Goal: Task Accomplishment & Management: Use online tool/utility

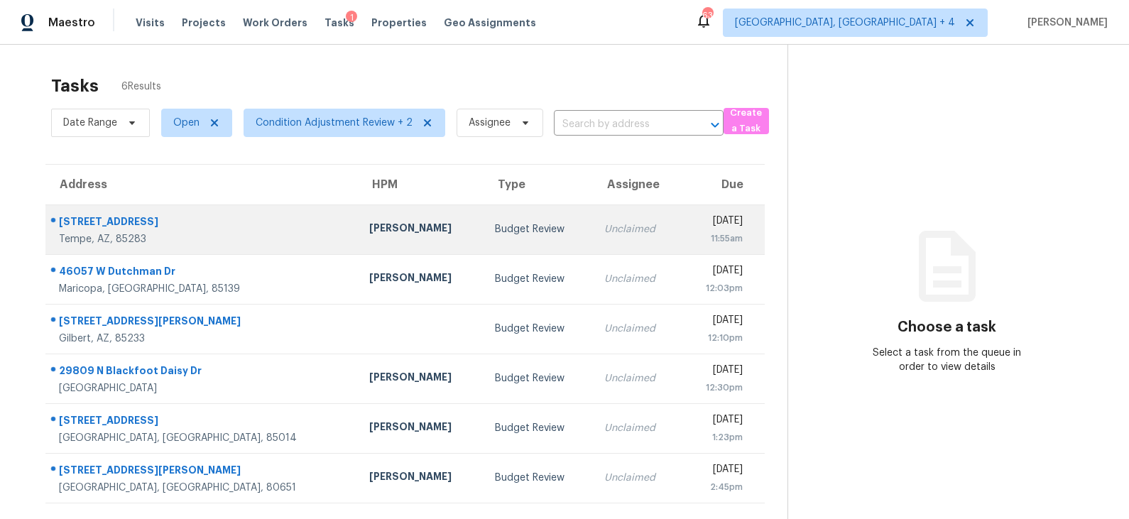
click at [495, 229] on div "Budget Review" at bounding box center [538, 229] width 87 height 14
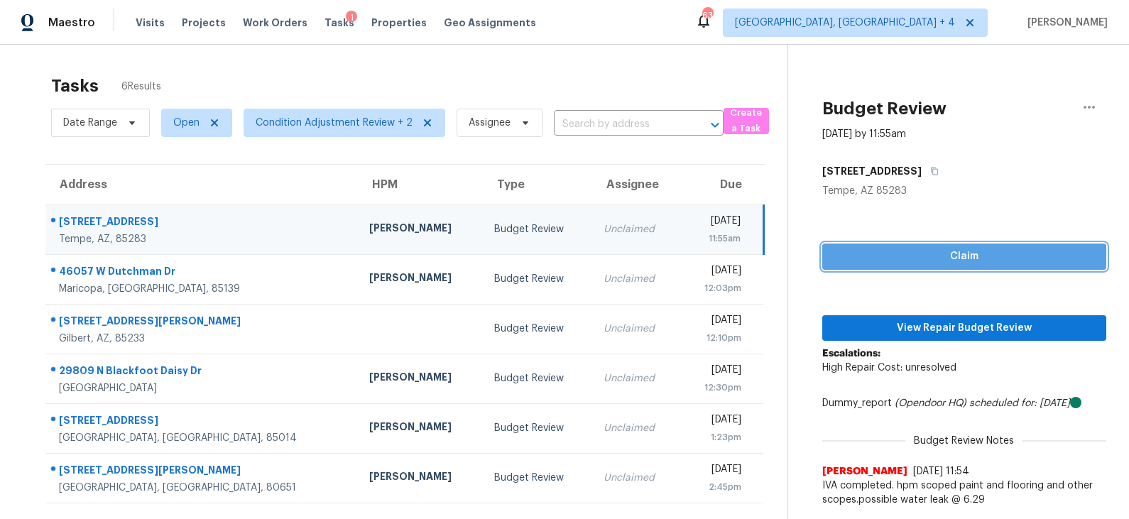
click at [906, 264] on span "Claim" at bounding box center [964, 257] width 261 height 18
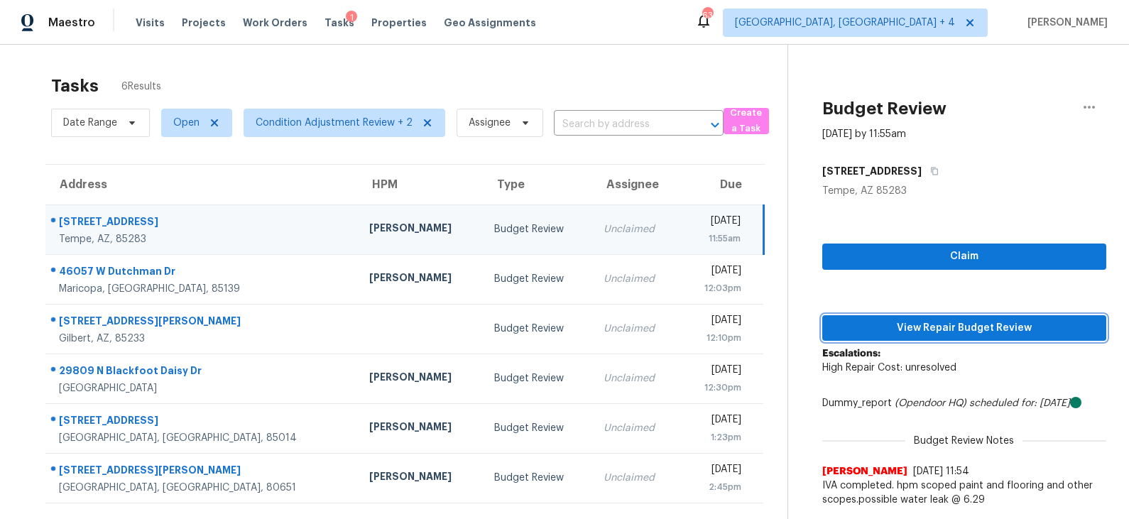
click at [891, 327] on span "View Repair Budget Review" at bounding box center [964, 329] width 261 height 18
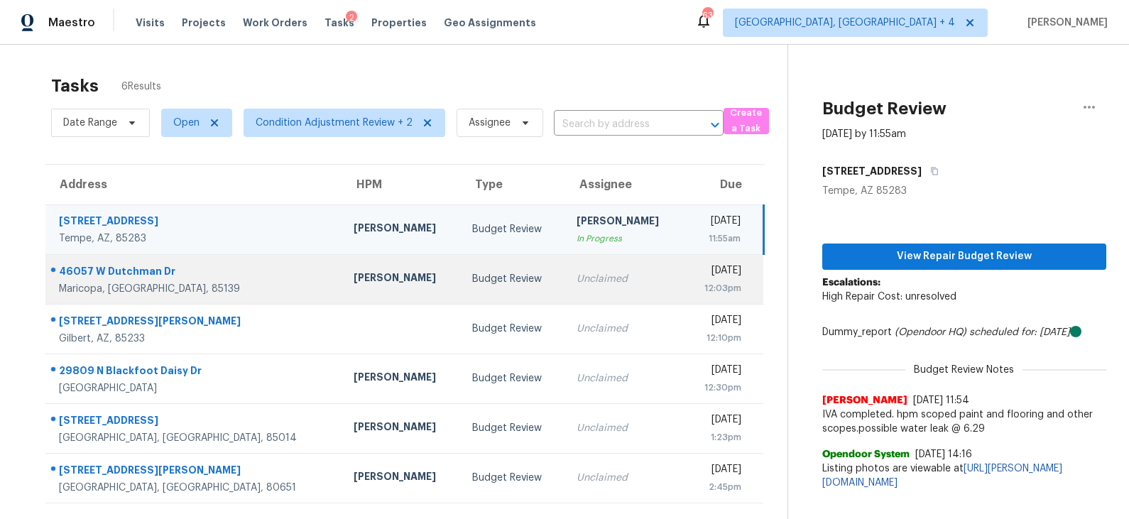
click at [461, 263] on td "Budget Review" at bounding box center [513, 279] width 104 height 50
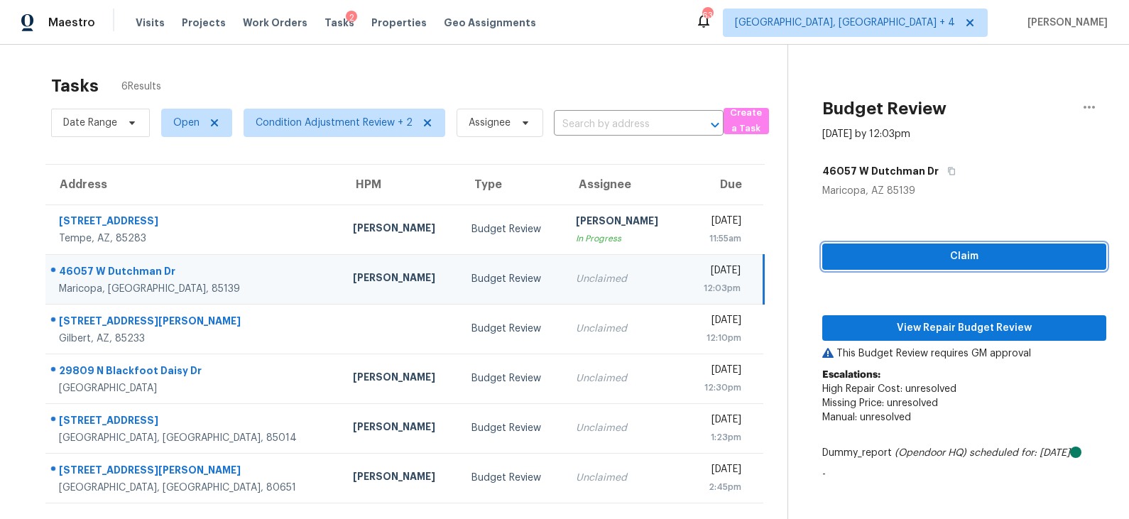
click at [873, 263] on span "Claim" at bounding box center [964, 257] width 261 height 18
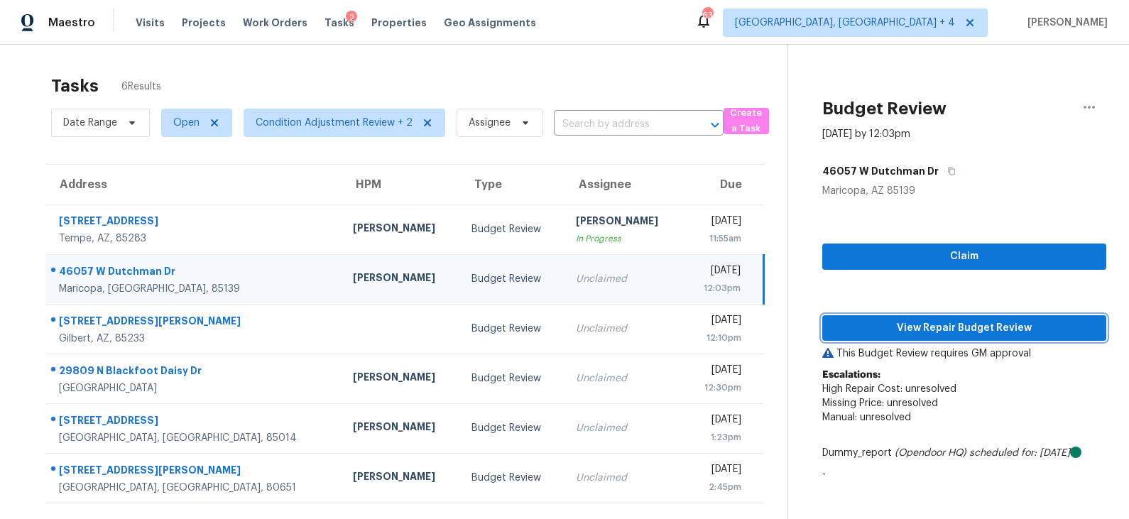
click at [863, 324] on span "View Repair Budget Review" at bounding box center [964, 329] width 261 height 18
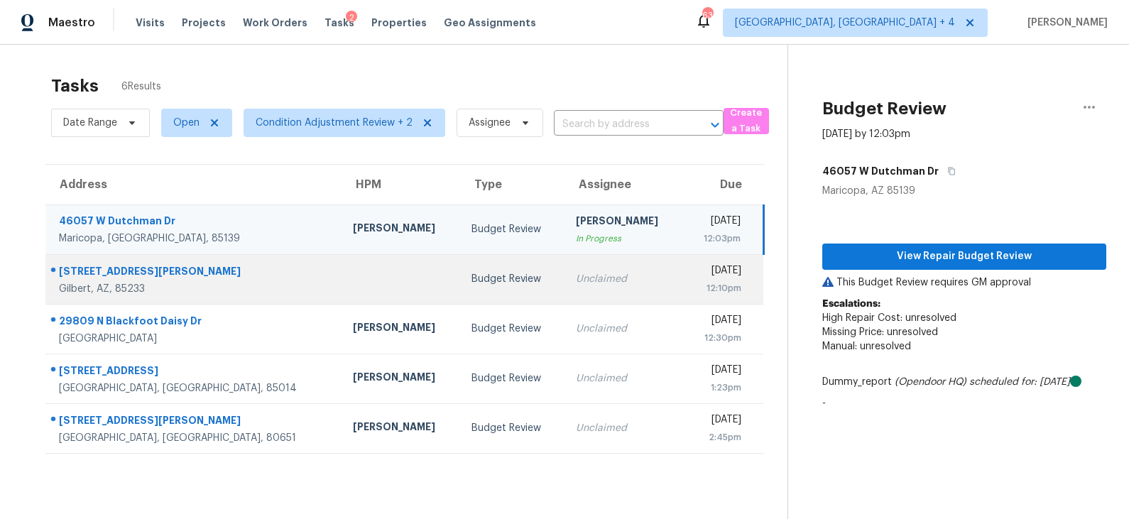
click at [482, 278] on div "Budget Review" at bounding box center [513, 279] width 82 height 14
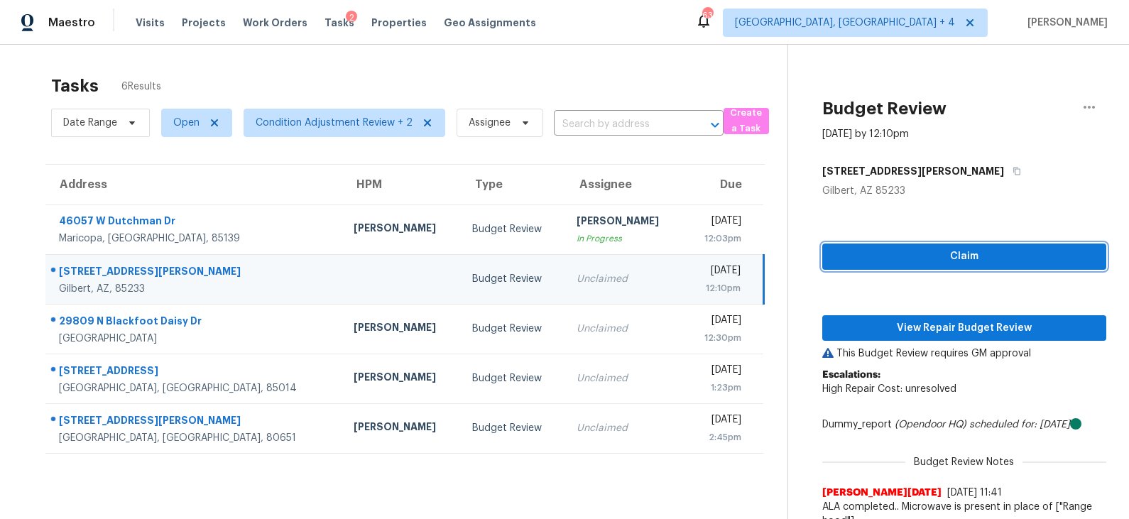
click at [921, 260] on span "Claim" at bounding box center [964, 257] width 261 height 18
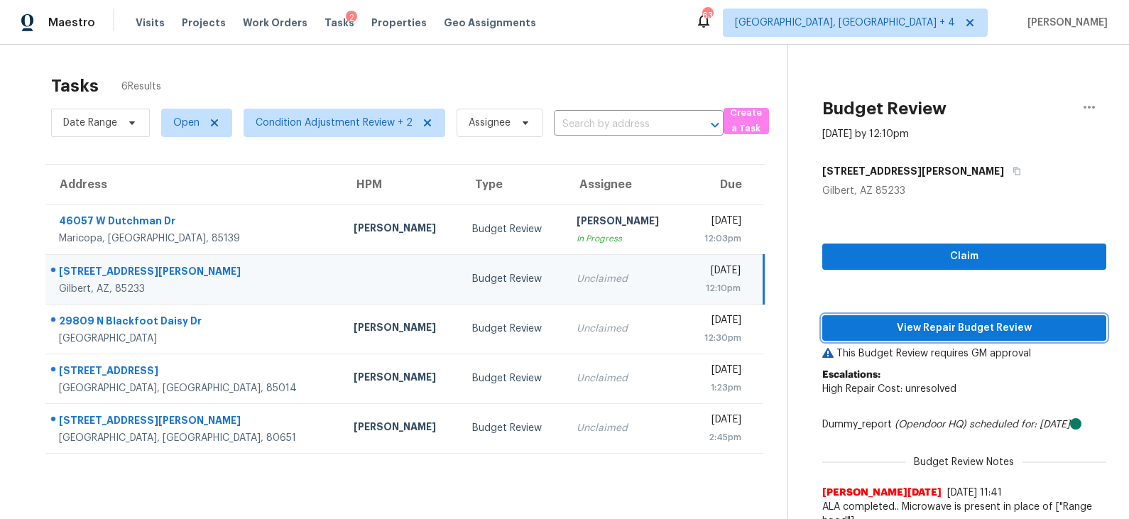
click at [886, 328] on span "View Repair Budget Review" at bounding box center [964, 329] width 261 height 18
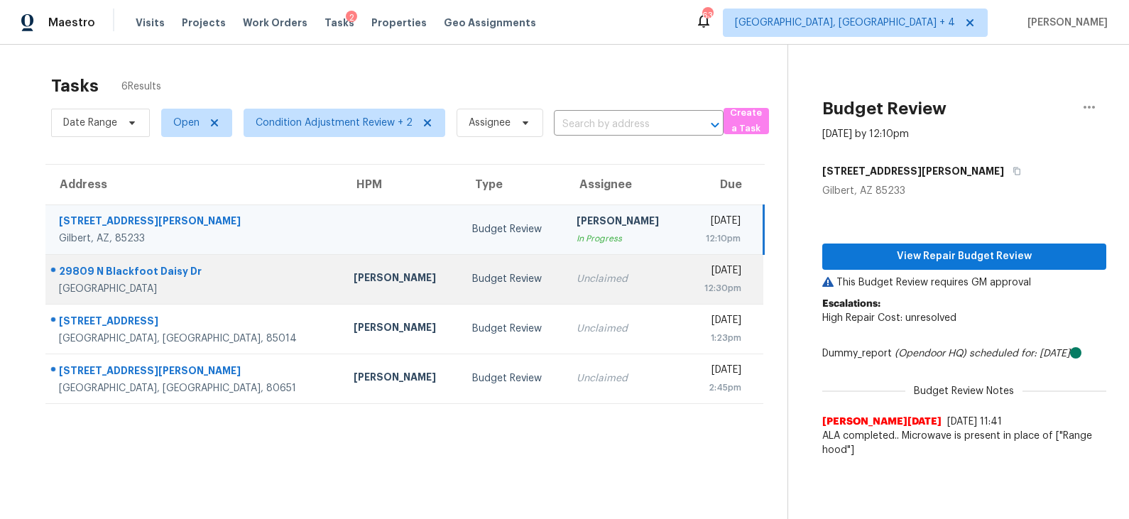
click at [472, 283] on div "Budget Review" at bounding box center [513, 279] width 82 height 14
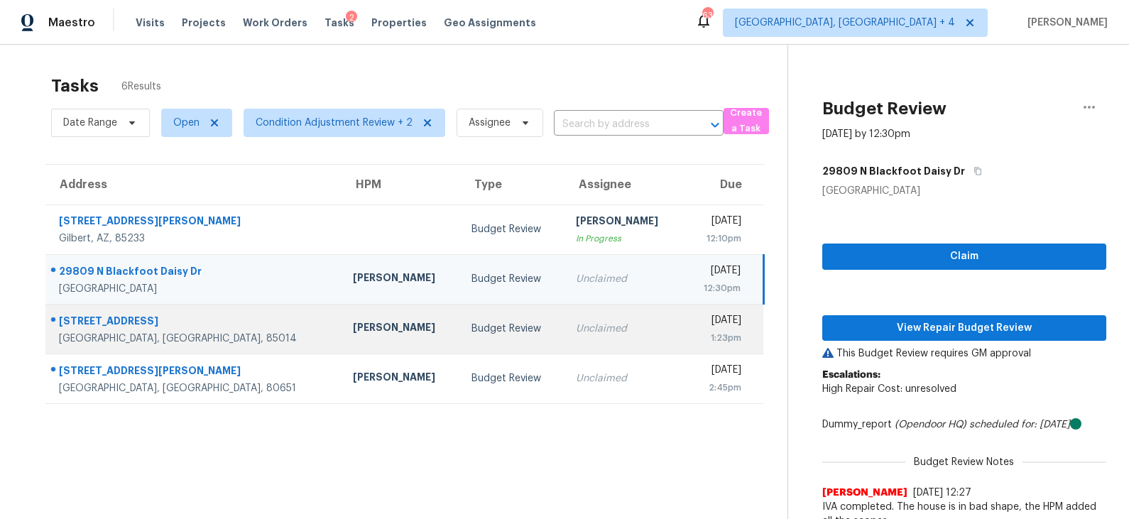
click at [472, 326] on div "Budget Review" at bounding box center [513, 329] width 82 height 14
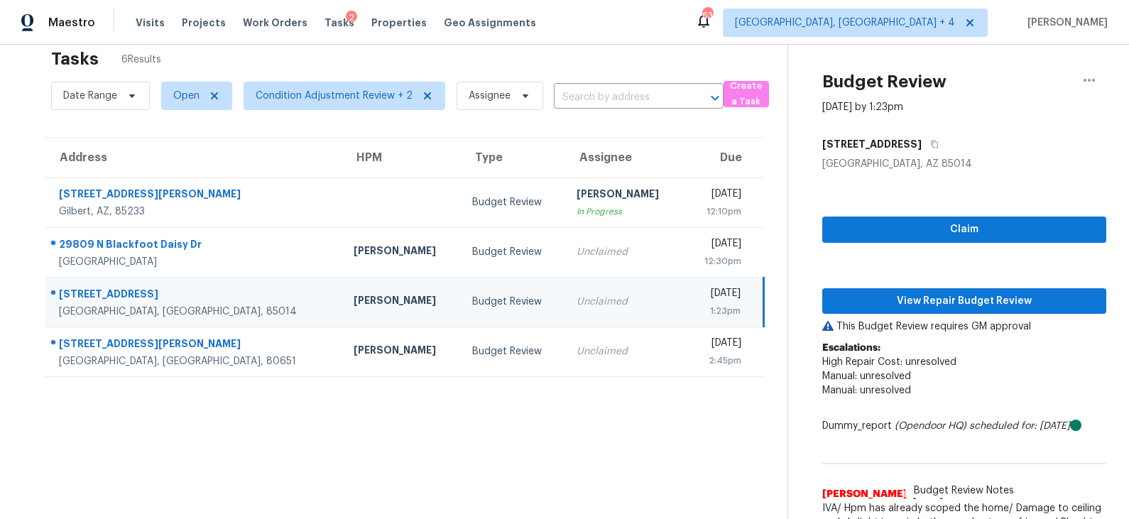
scroll to position [58, 0]
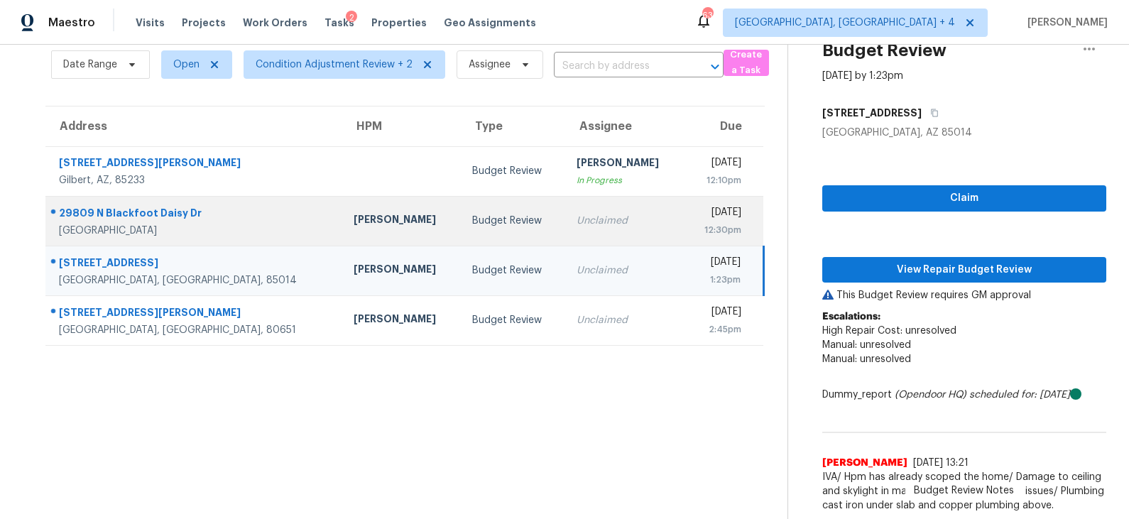
click at [472, 221] on div "Budget Review" at bounding box center [513, 221] width 82 height 14
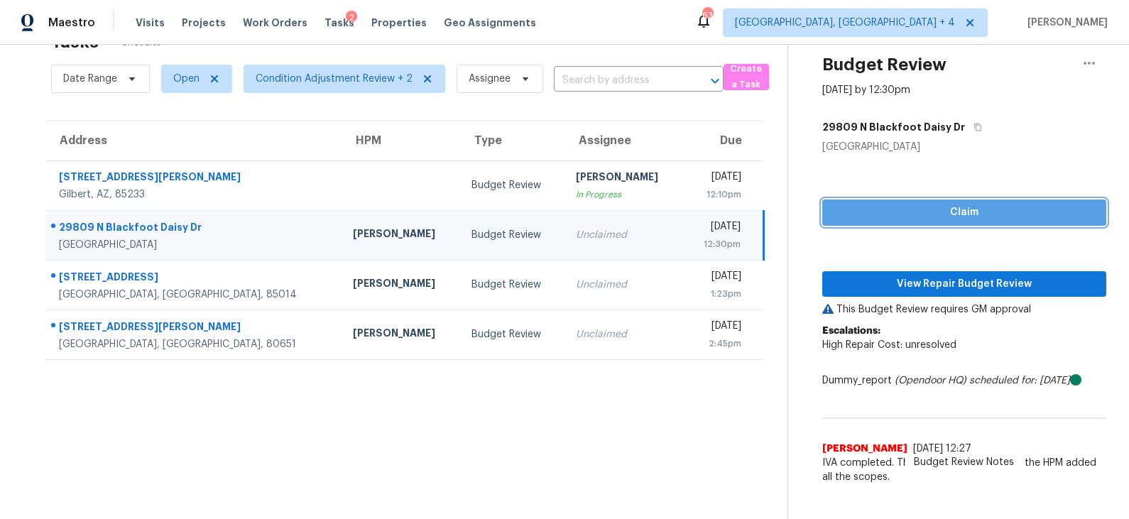
click at [923, 207] on span "Claim" at bounding box center [964, 213] width 261 height 18
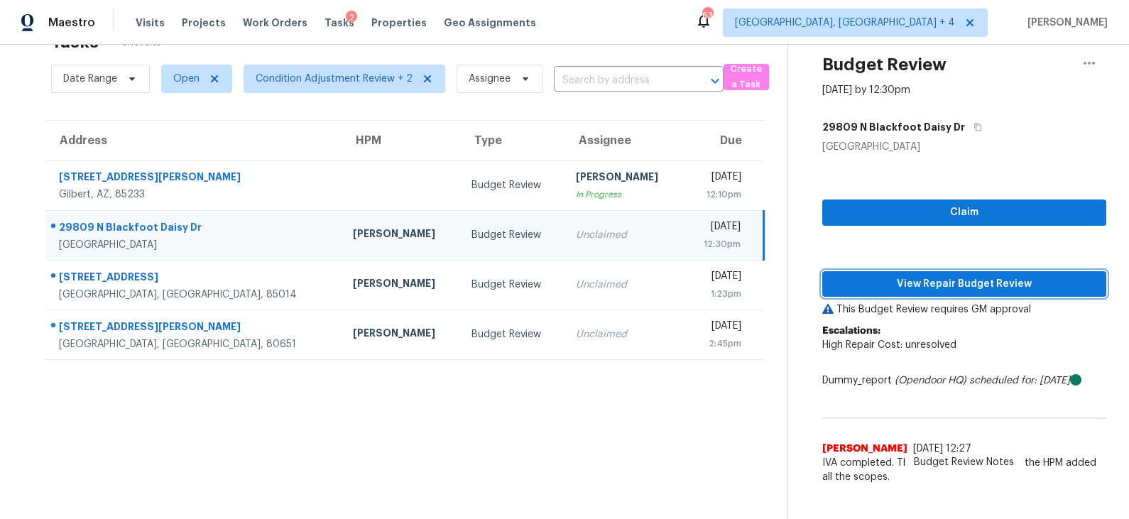
click at [901, 285] on span "View Repair Budget Review" at bounding box center [964, 285] width 261 height 18
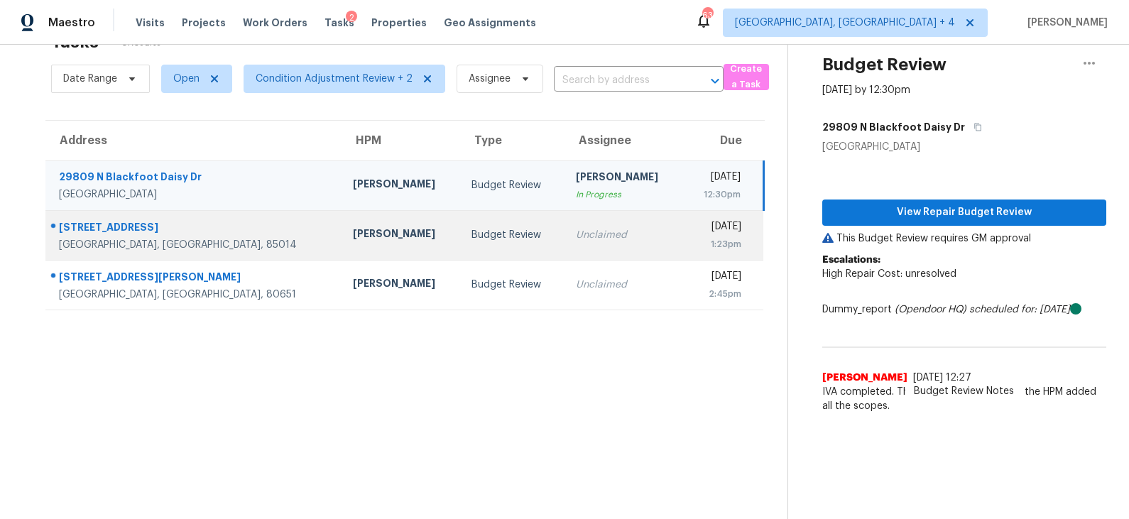
click at [472, 239] on div "Budget Review" at bounding box center [513, 235] width 82 height 14
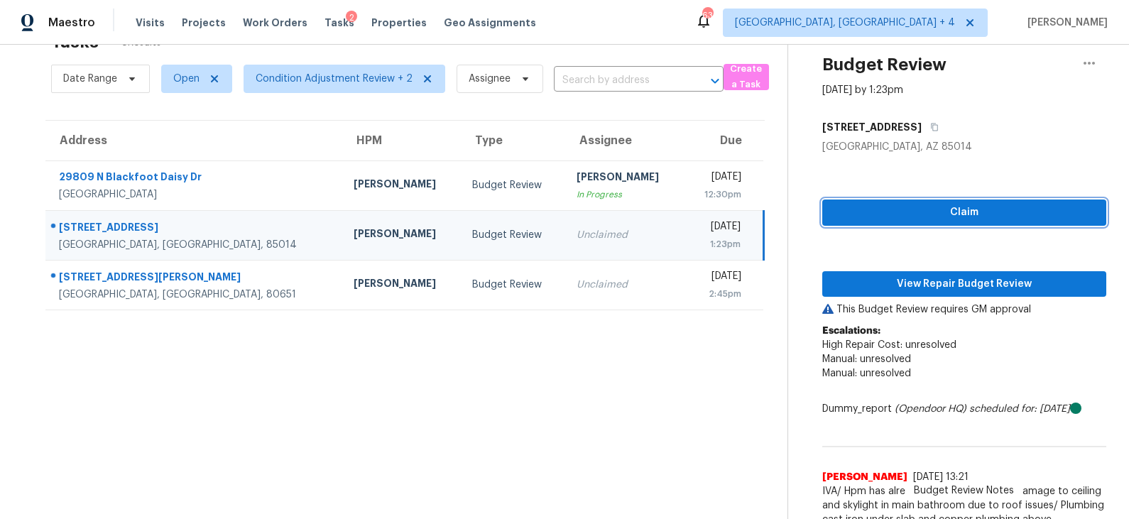
click at [927, 207] on span "Claim" at bounding box center [964, 213] width 261 height 18
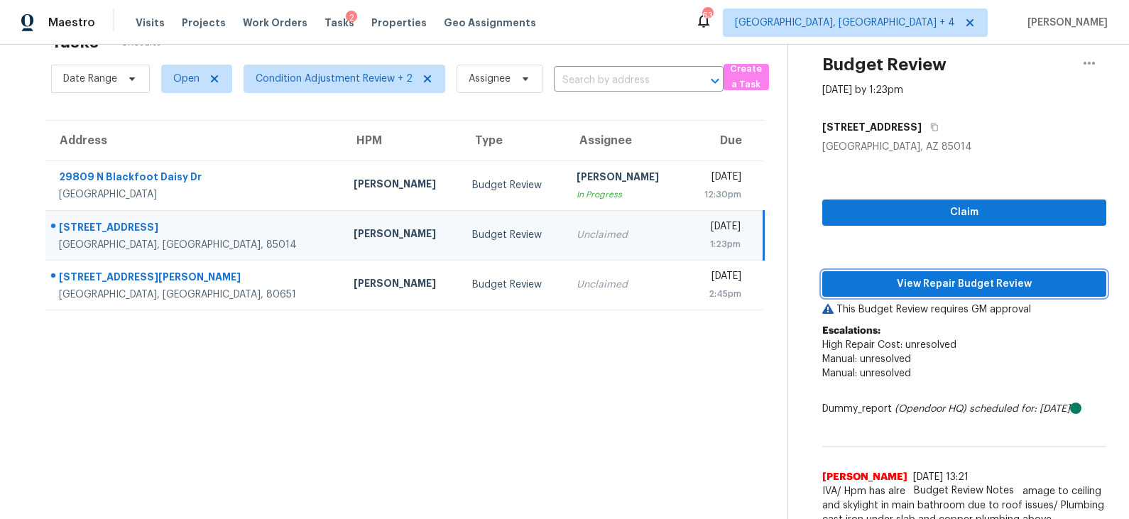
click at [899, 272] on button "View Repair Budget Review" at bounding box center [965, 284] width 284 height 26
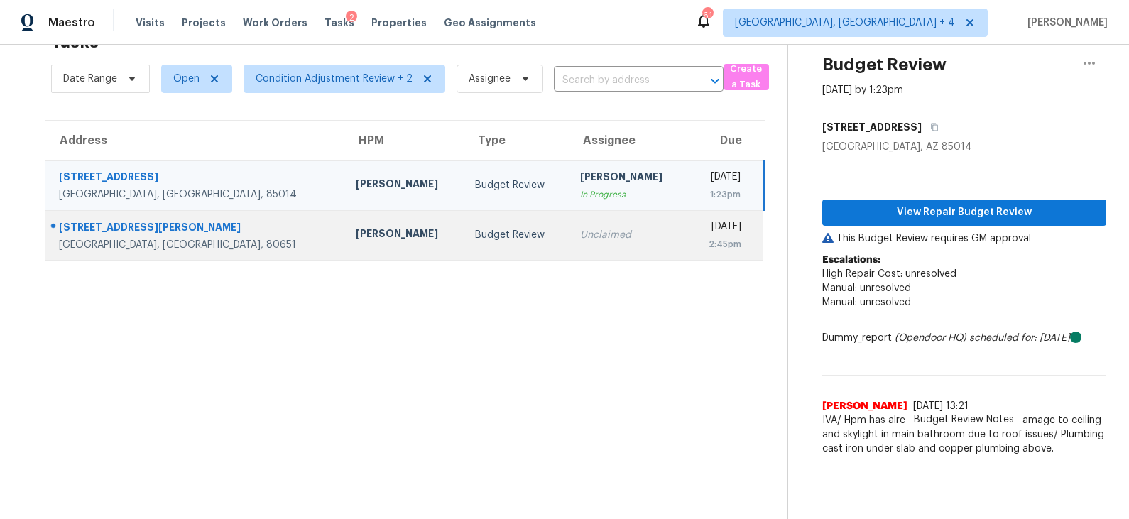
click at [475, 234] on div "Budget Review" at bounding box center [516, 235] width 82 height 14
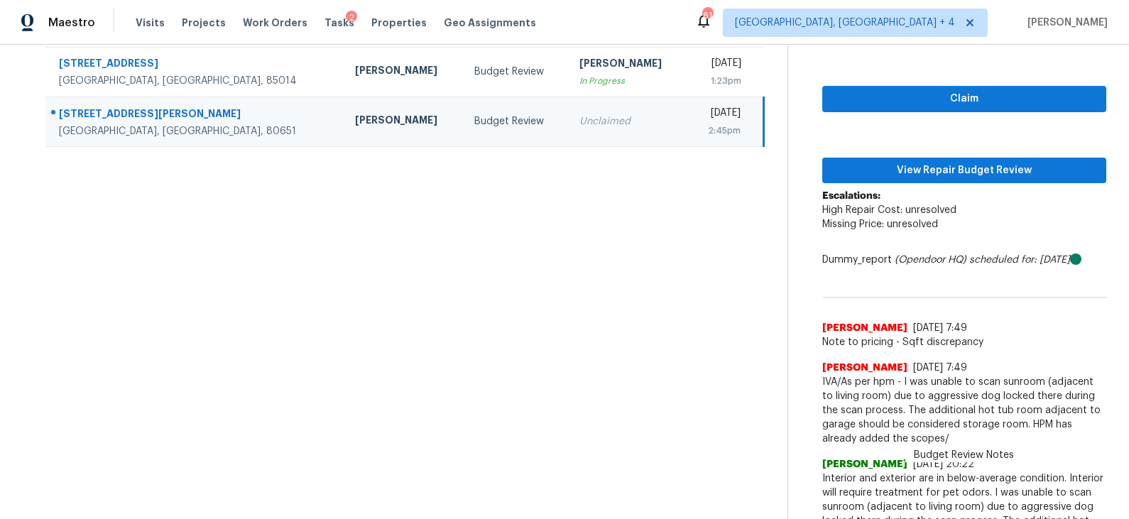
scroll to position [153, 0]
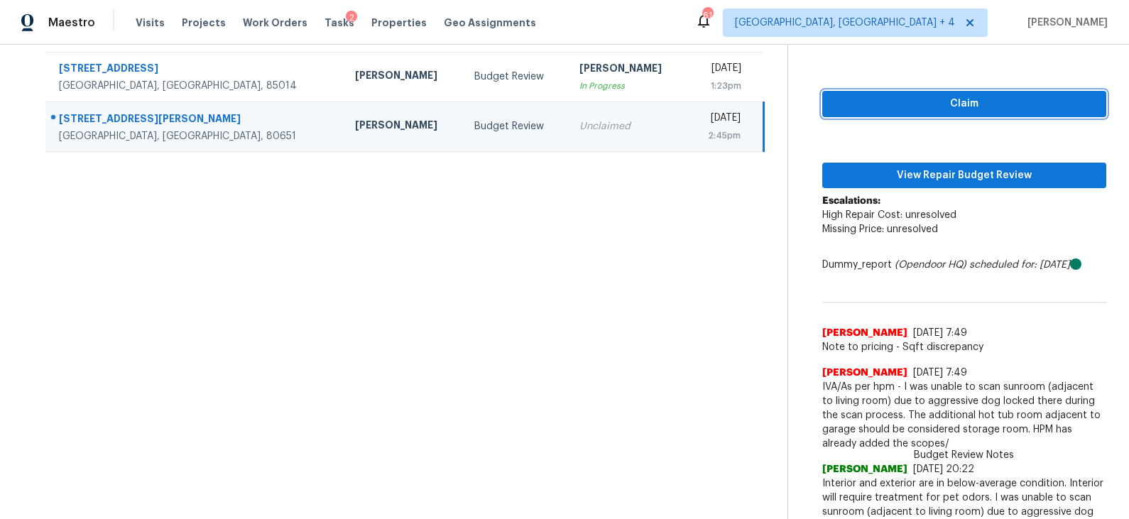
click at [947, 104] on span "Claim" at bounding box center [964, 104] width 261 height 18
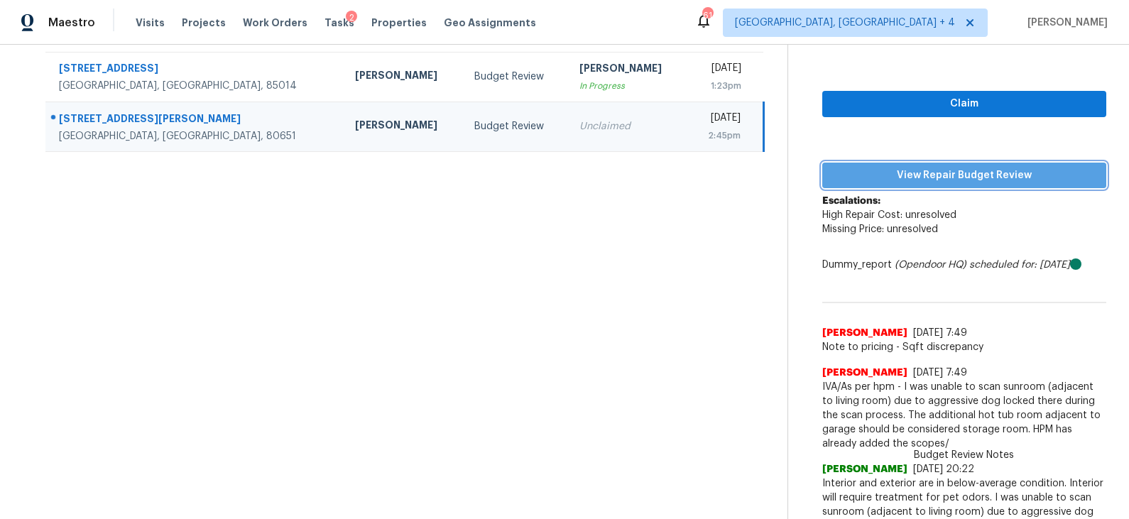
click at [929, 178] on span "View Repair Budget Review" at bounding box center [964, 176] width 261 height 18
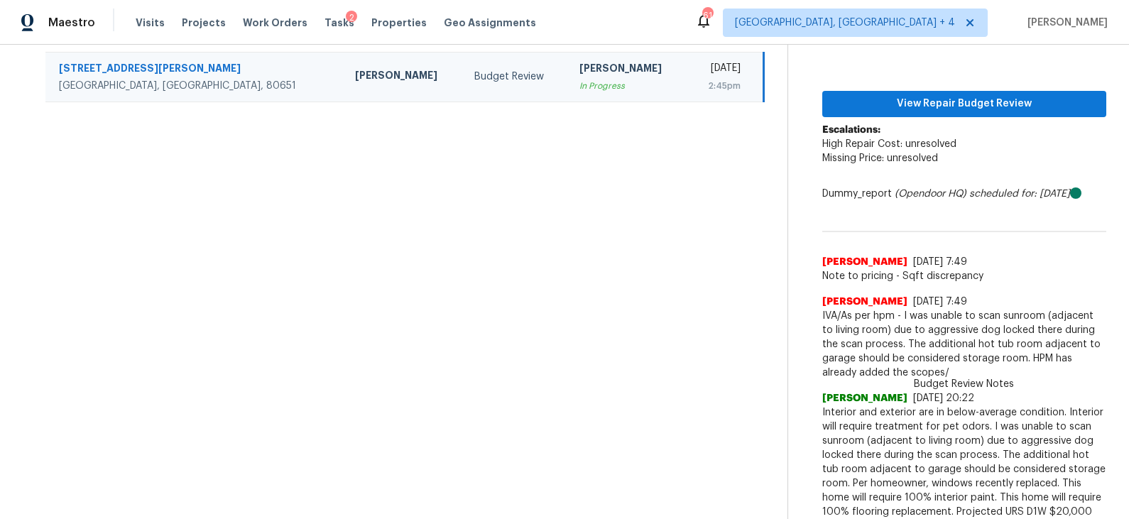
scroll to position [0, 0]
